Goal: Go to known website: Go to known website

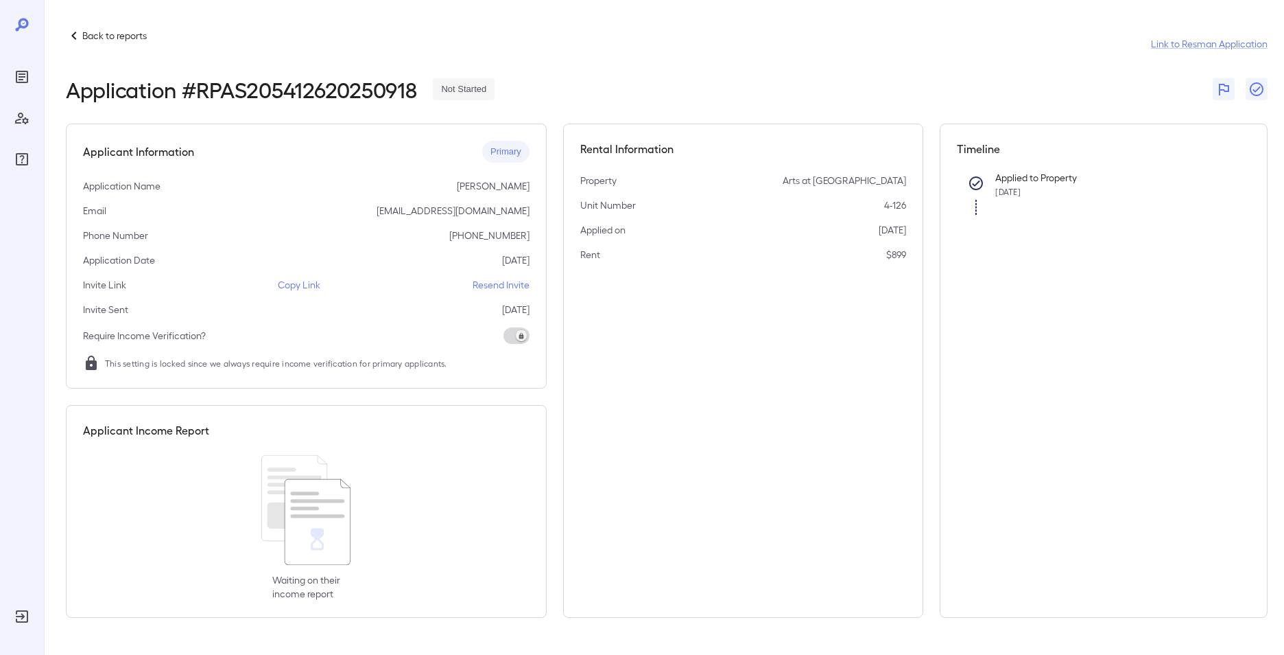
click at [99, 30] on p "Back to reports" at bounding box center [114, 36] width 64 height 14
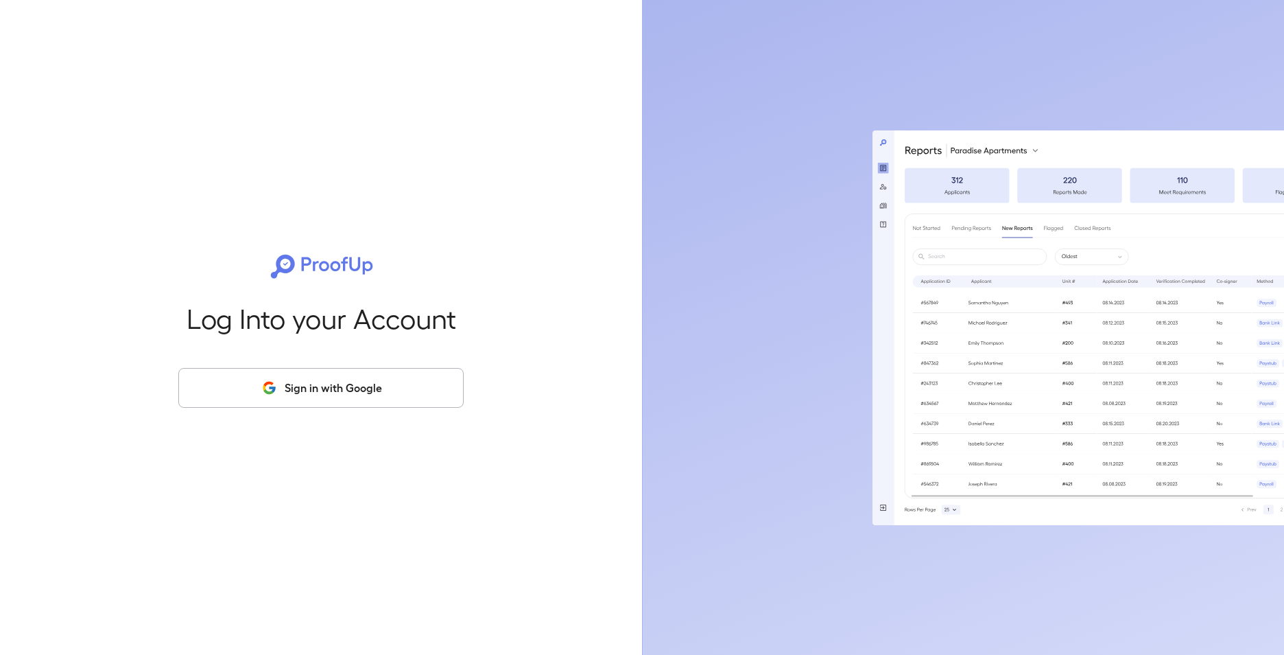
click at [319, 393] on button "Sign in with Google" at bounding box center [320, 388] width 285 height 40
